Goal: Task Accomplishment & Management: Manage account settings

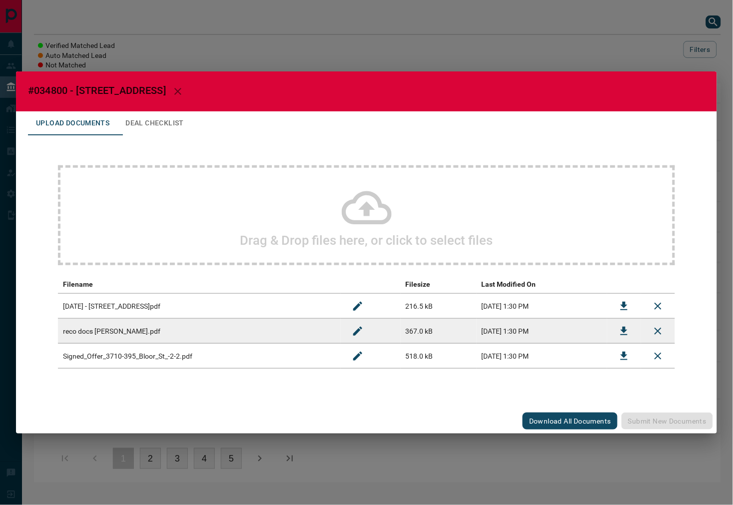
click at [48, 89] on span "#034800 - [STREET_ADDRESS]" at bounding box center [97, 90] width 138 height 12
copy span "034800"
click at [616, 303] on button "Download" at bounding box center [624, 306] width 24 height 24
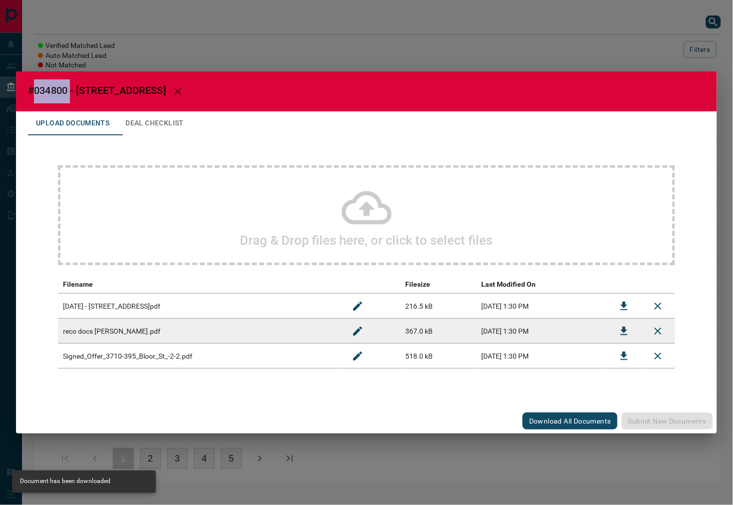
click at [632, 354] on button "Download" at bounding box center [624, 356] width 24 height 24
click at [630, 331] on icon "Download" at bounding box center [624, 331] width 12 height 12
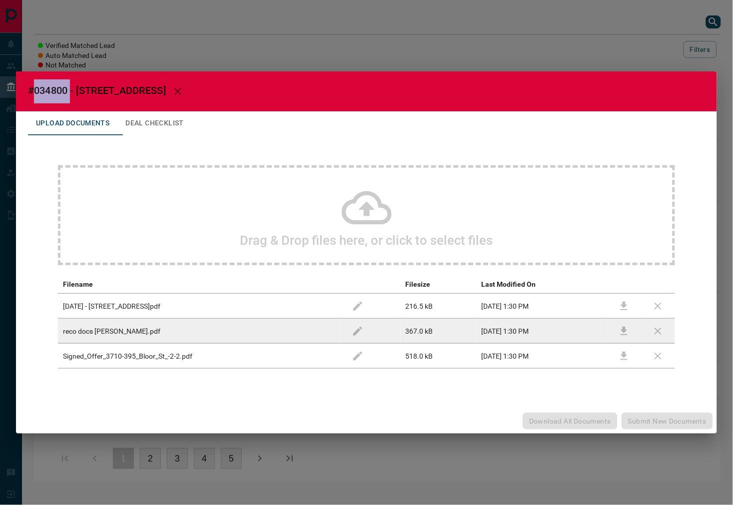
click at [187, 122] on button "Deal Checklist" at bounding box center [154, 123] width 74 height 24
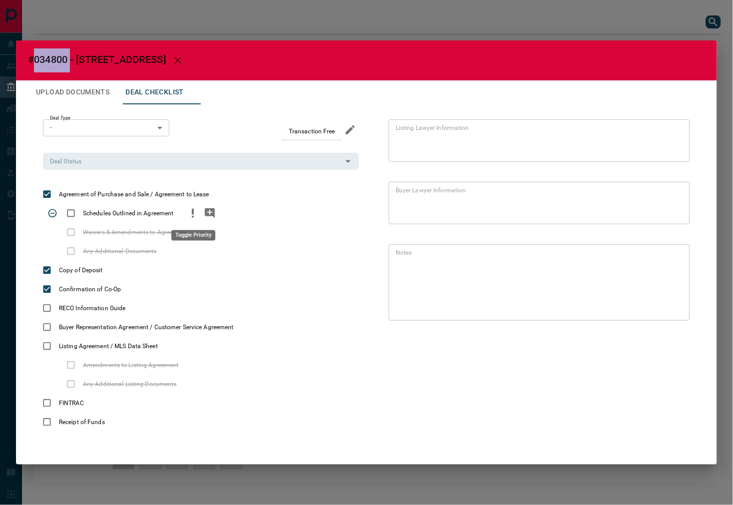
click at [187, 213] on icon "priority" at bounding box center [193, 213] width 12 height 12
click at [207, 215] on icon "add note" at bounding box center [210, 213] width 10 height 10
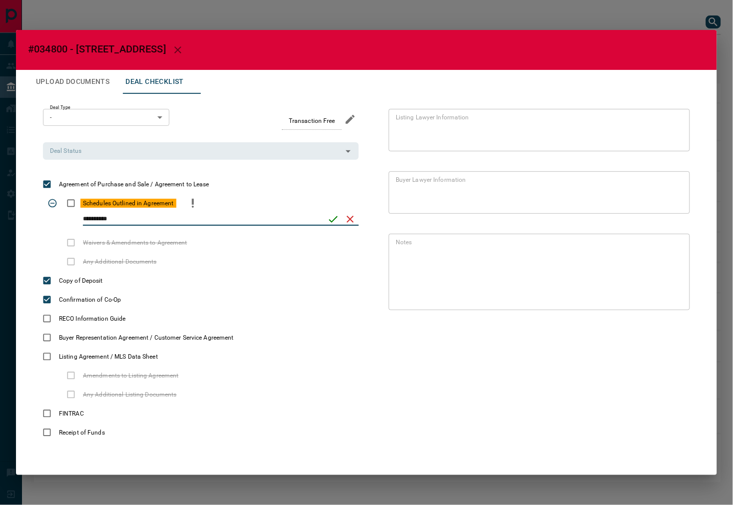
type input "**********"
click at [328, 223] on icon "save" at bounding box center [333, 219] width 12 height 12
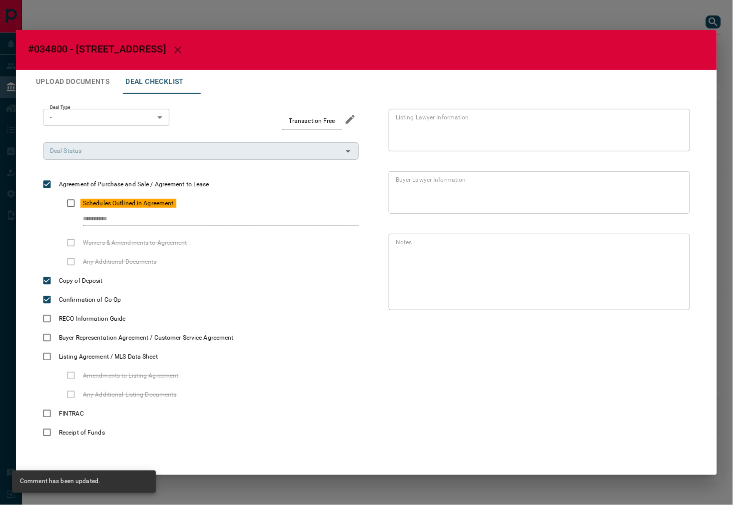
click at [176, 158] on div "Deal Status" at bounding box center [201, 150] width 316 height 17
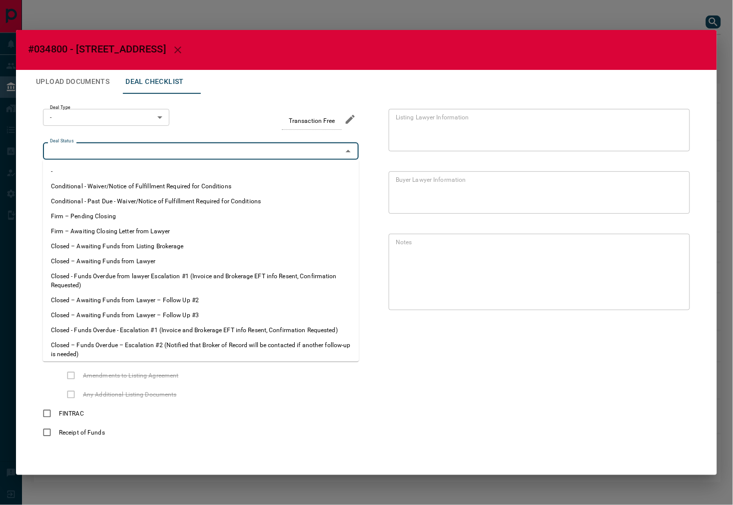
click at [100, 209] on li "Firm – Pending Closing" at bounding box center [201, 216] width 316 height 15
type input "**********"
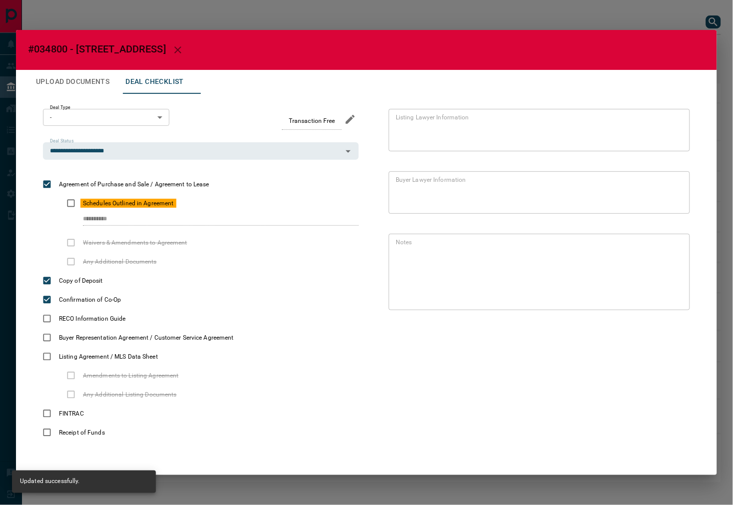
click at [84, 118] on body "Lead Transfers Leads Deals Listings Campaigns Quota Rules Agent Quotas Admin Mo…" at bounding box center [366, 246] width 733 height 493
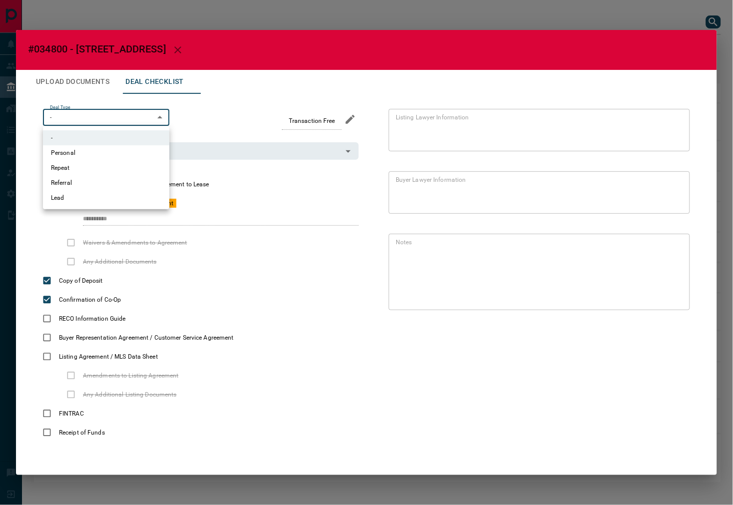
click at [68, 201] on li "Lead" at bounding box center [106, 197] width 126 height 15
type input "*"
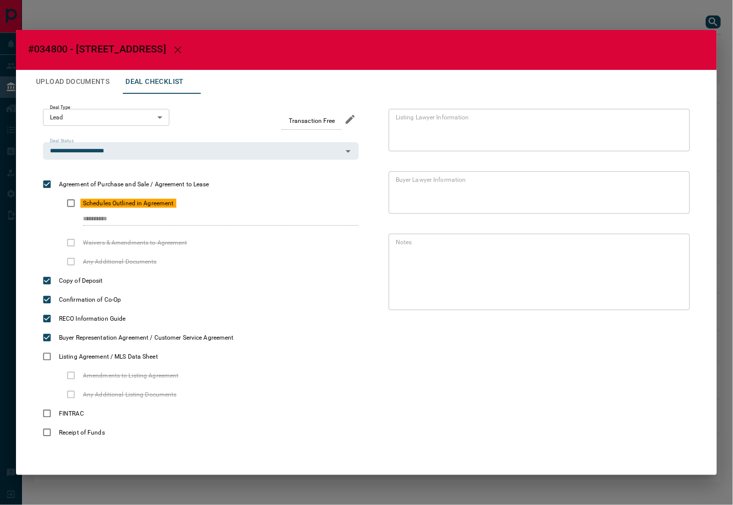
click at [92, 85] on button "Upload Documents" at bounding box center [72, 82] width 89 height 24
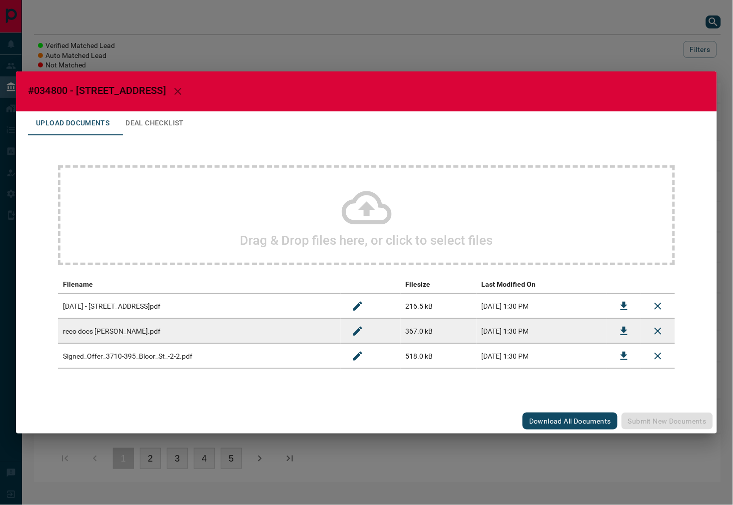
click at [272, 221] on div "Drag & Drop files here, or click to select files" at bounding box center [366, 215] width 617 height 100
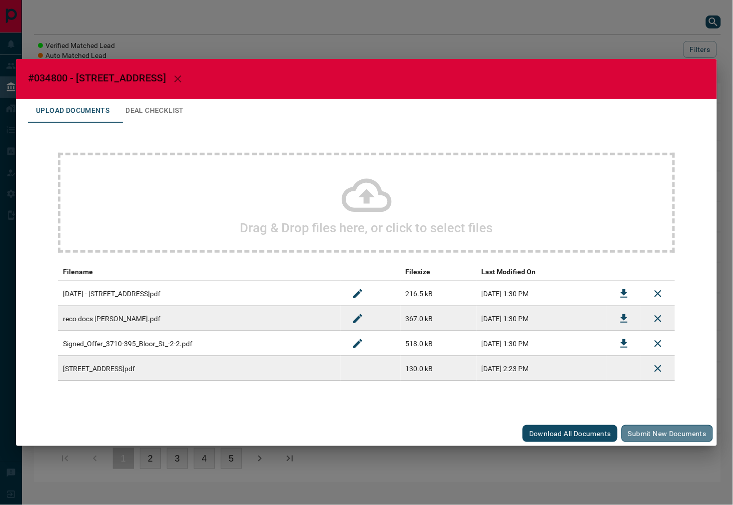
click at [665, 432] on button "Submit new documents" at bounding box center [667, 433] width 91 height 17
click at [192, 103] on button "Deal Checklist" at bounding box center [154, 111] width 74 height 24
